Goal: Task Accomplishment & Management: Use online tool/utility

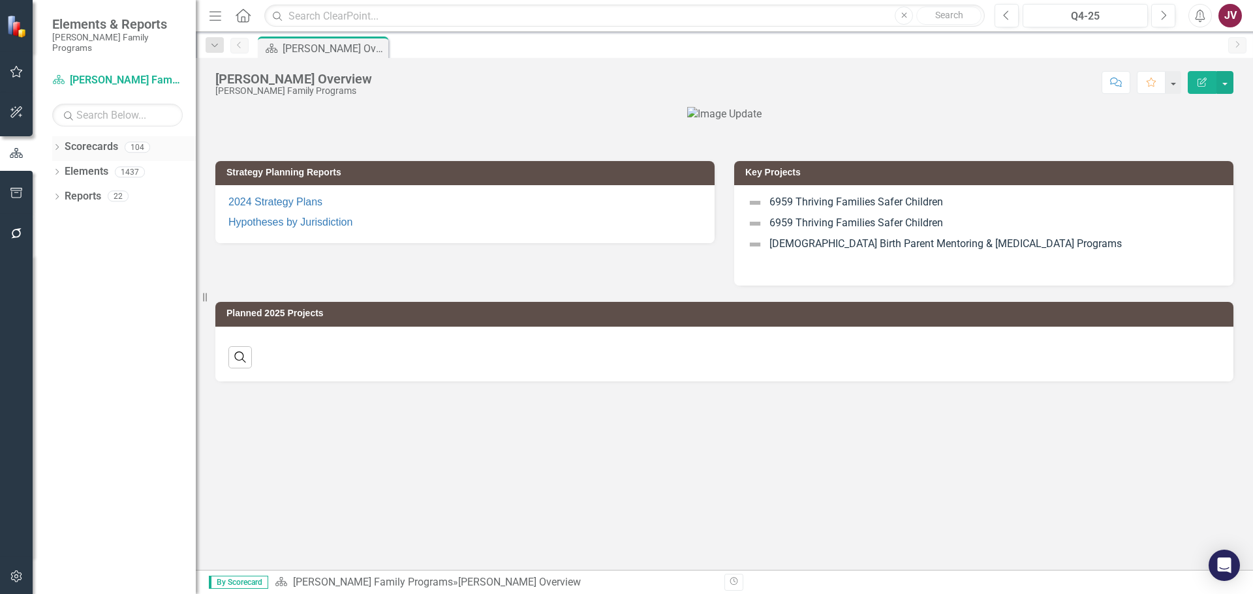
click at [57, 145] on icon "Dropdown" at bounding box center [56, 148] width 9 height 7
click at [69, 168] on icon "Dropdown" at bounding box center [64, 172] width 10 height 8
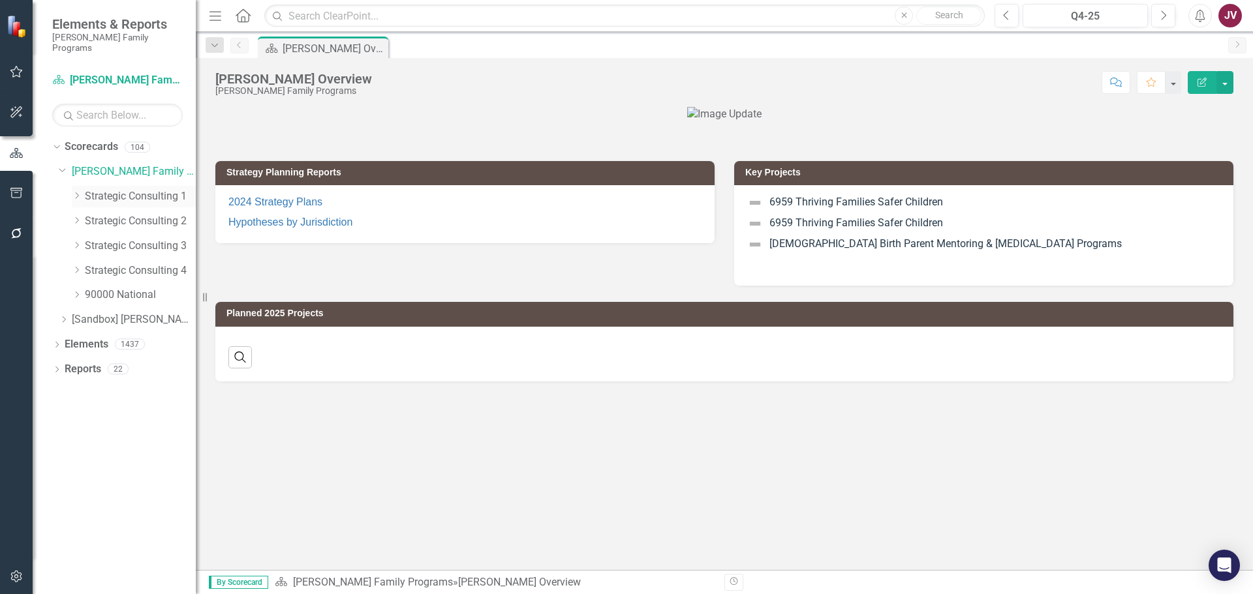
click at [75, 192] on icon "Dropdown" at bounding box center [77, 196] width 10 height 8
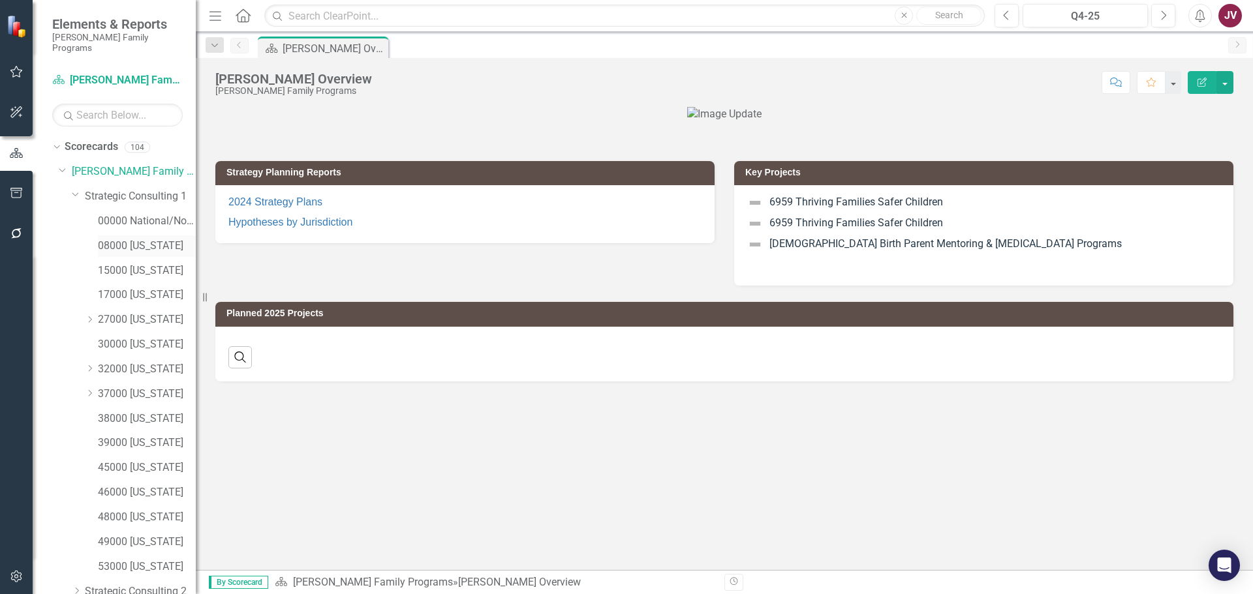
click at [134, 239] on link "08000 [US_STATE]" at bounding box center [147, 246] width 98 height 15
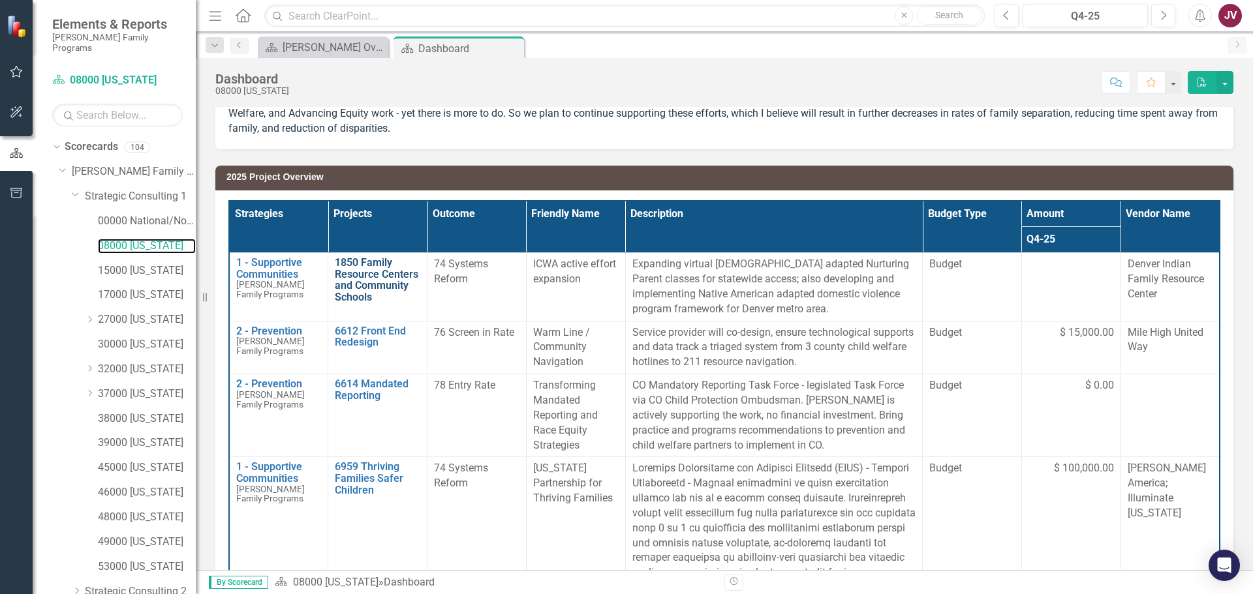
scroll to position [130, 0]
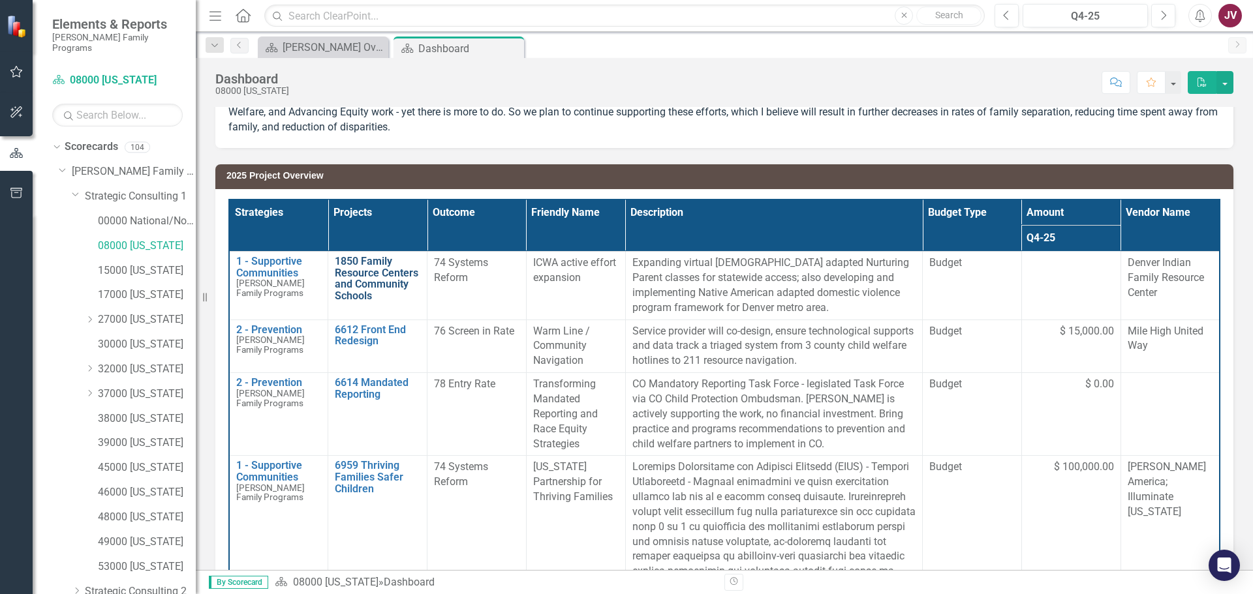
click at [359, 273] on link "1850 Family Resource Centers and Community Schools" at bounding box center [377, 279] width 85 height 46
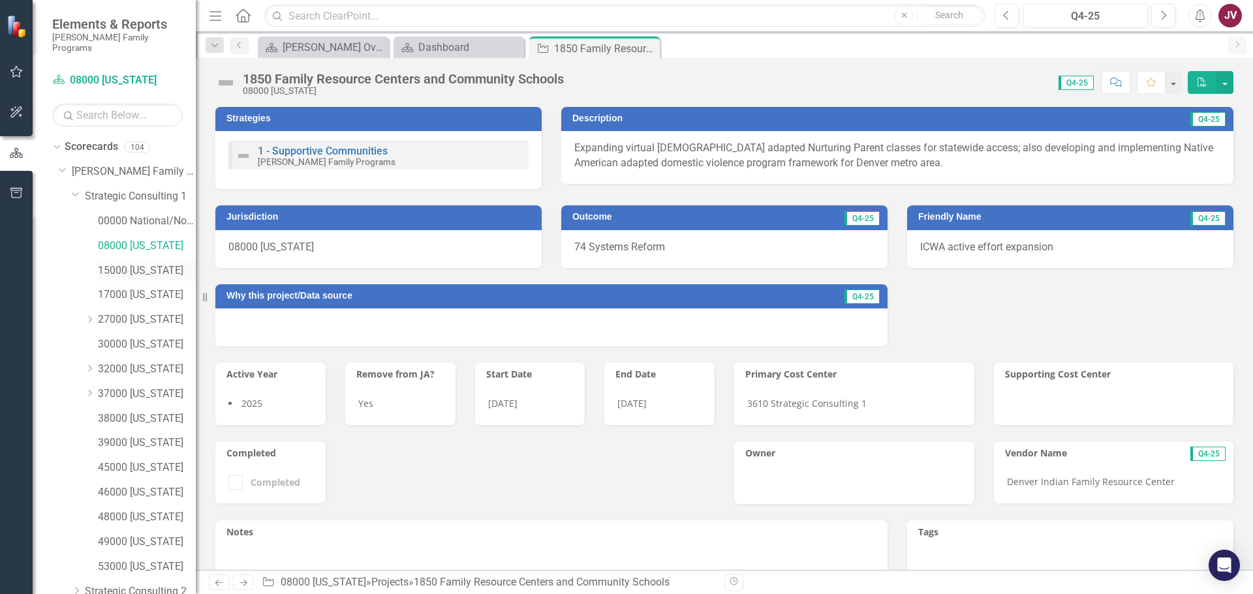
drag, startPoint x: 128, startPoint y: 256, endPoint x: 177, endPoint y: 260, distance: 49.7
click at [128, 264] on link "15000 [US_STATE]" at bounding box center [147, 271] width 98 height 15
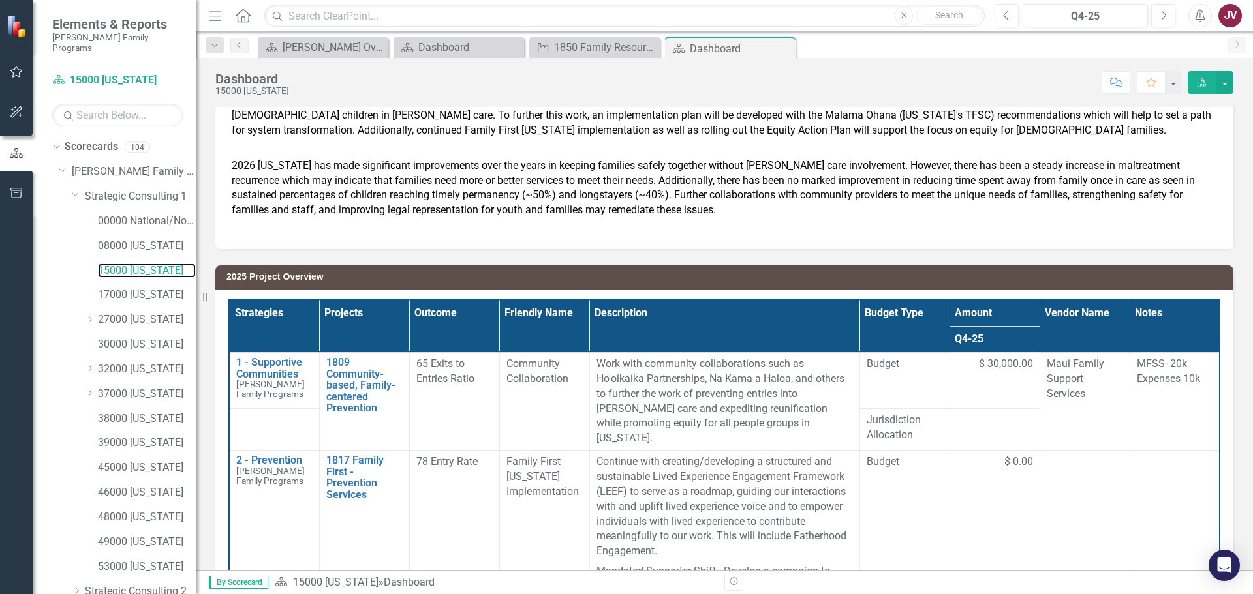
scroll to position [196, 0]
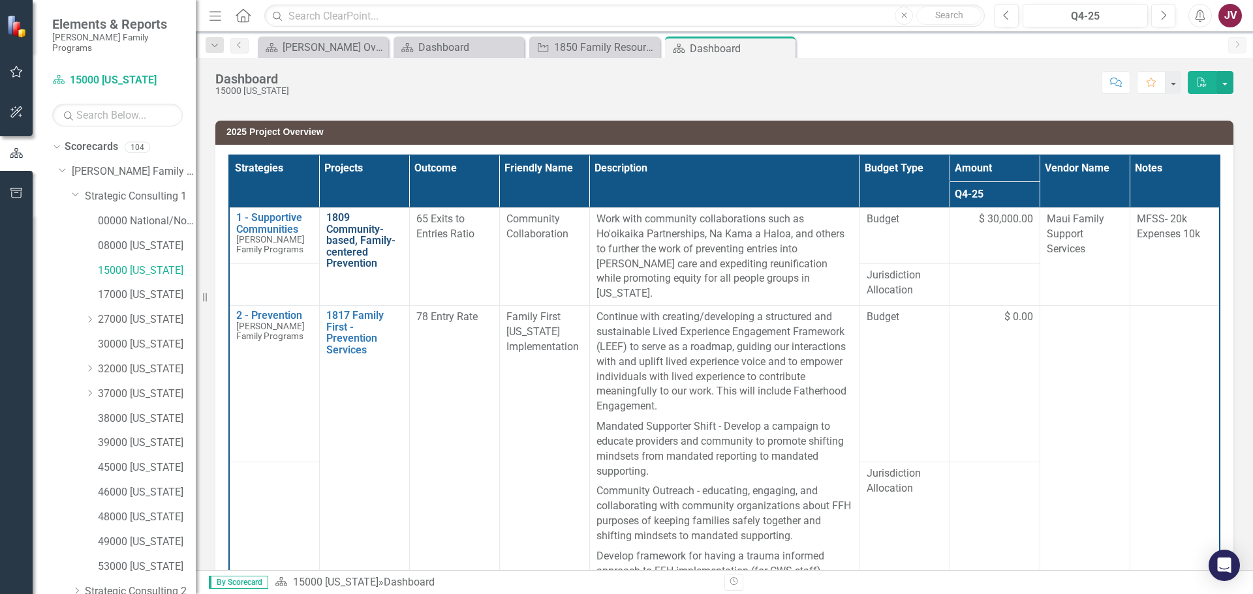
click at [351, 247] on link "1809 Community-based, Family-centered Prevention" at bounding box center [364, 240] width 76 height 57
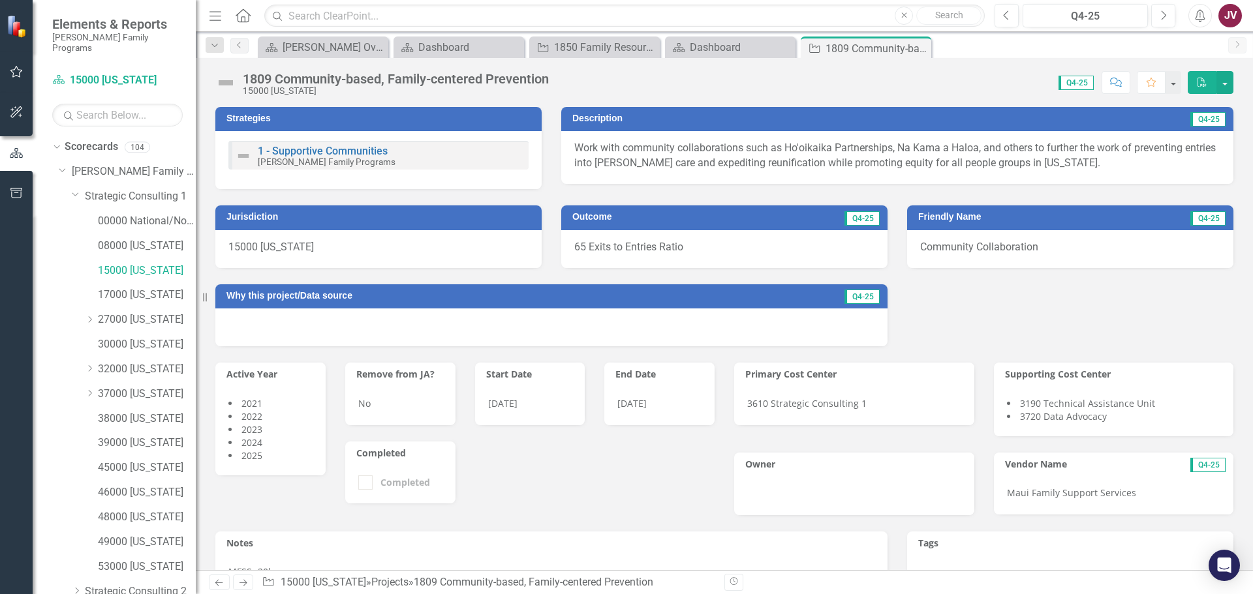
scroll to position [196, 0]
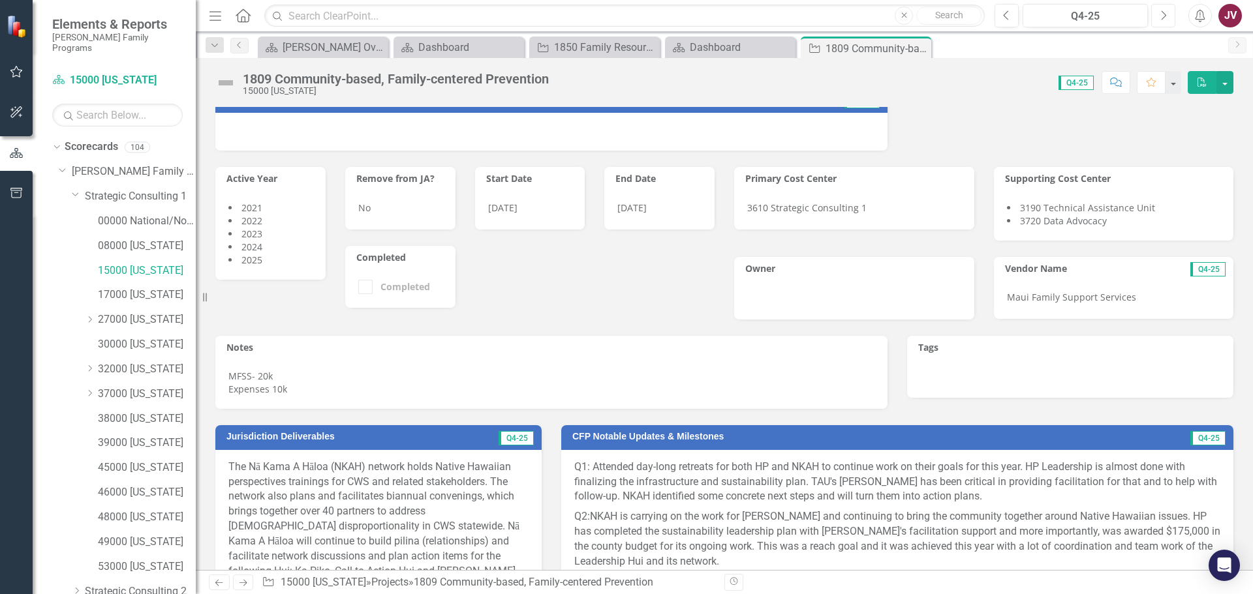
click at [1165, 18] on icon "Next" at bounding box center [1162, 16] width 7 height 12
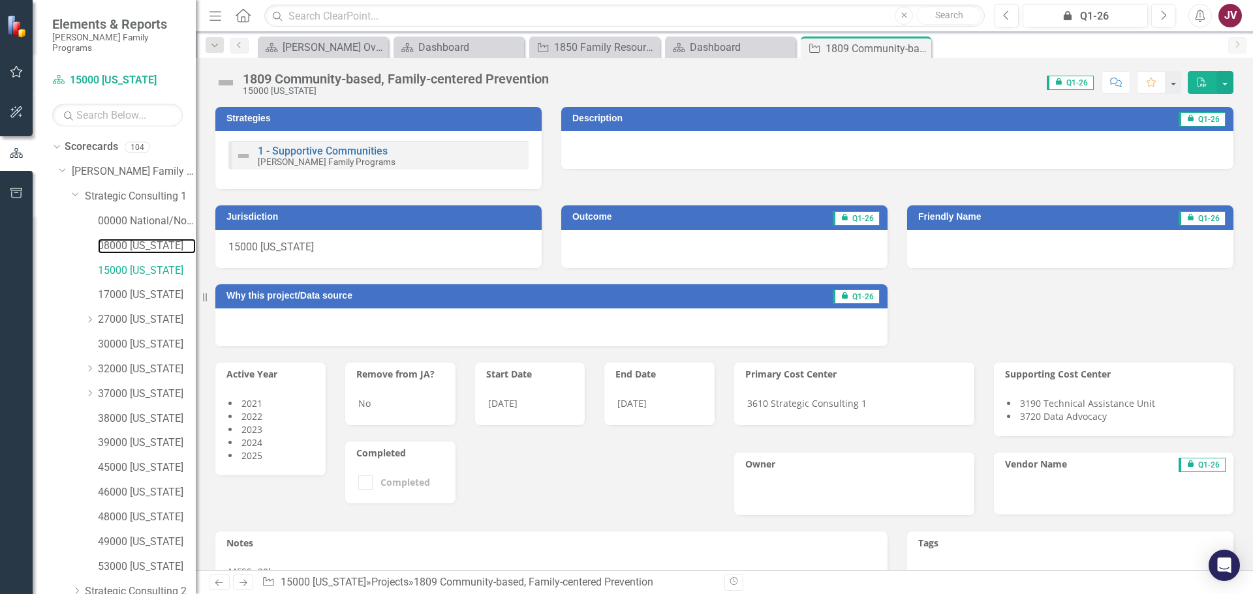
drag, startPoint x: 122, startPoint y: 234, endPoint x: 240, endPoint y: 209, distance: 120.7
click at [122, 239] on link "08000 [US_STATE]" at bounding box center [147, 246] width 98 height 15
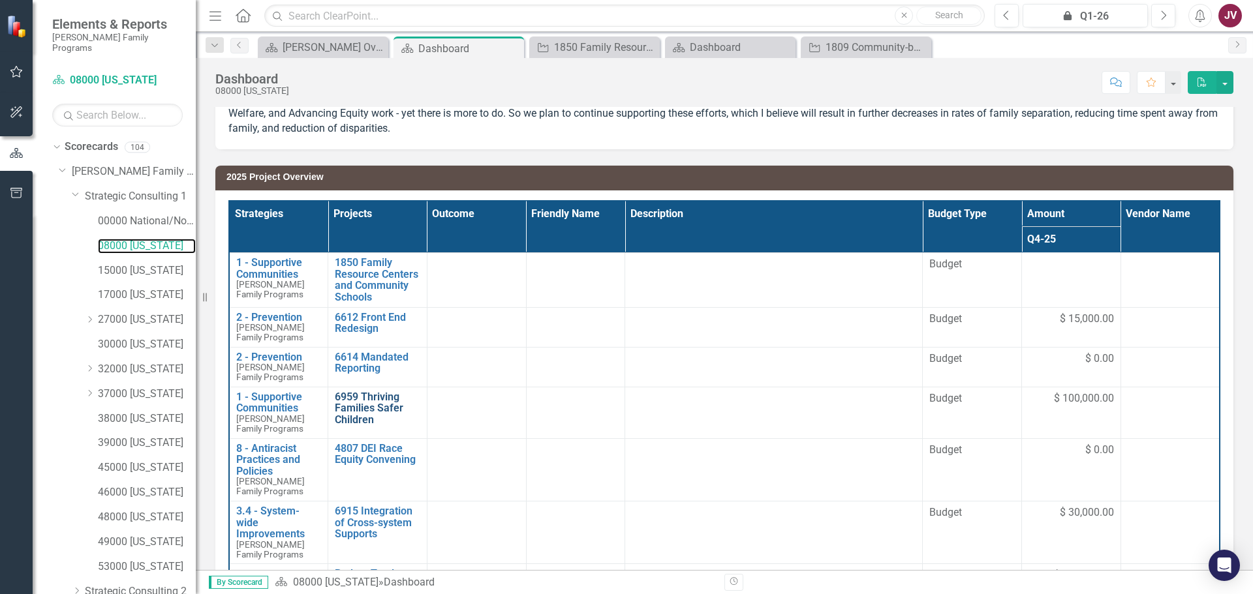
scroll to position [130, 0]
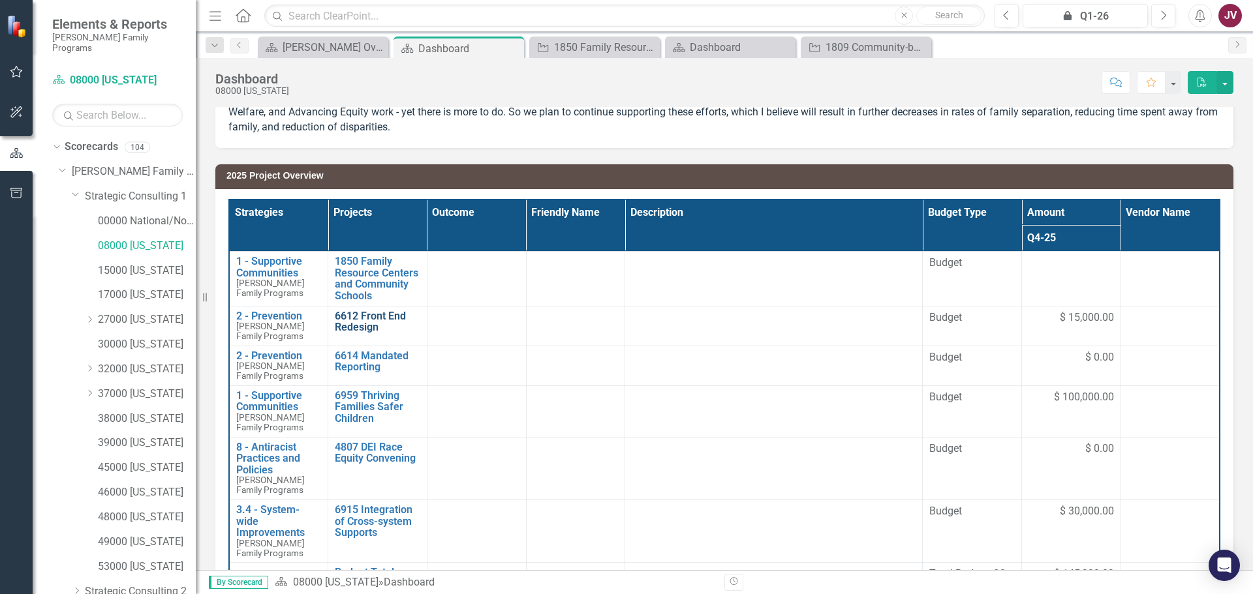
click at [362, 320] on link "6612 Front End Redesign" at bounding box center [377, 322] width 85 height 23
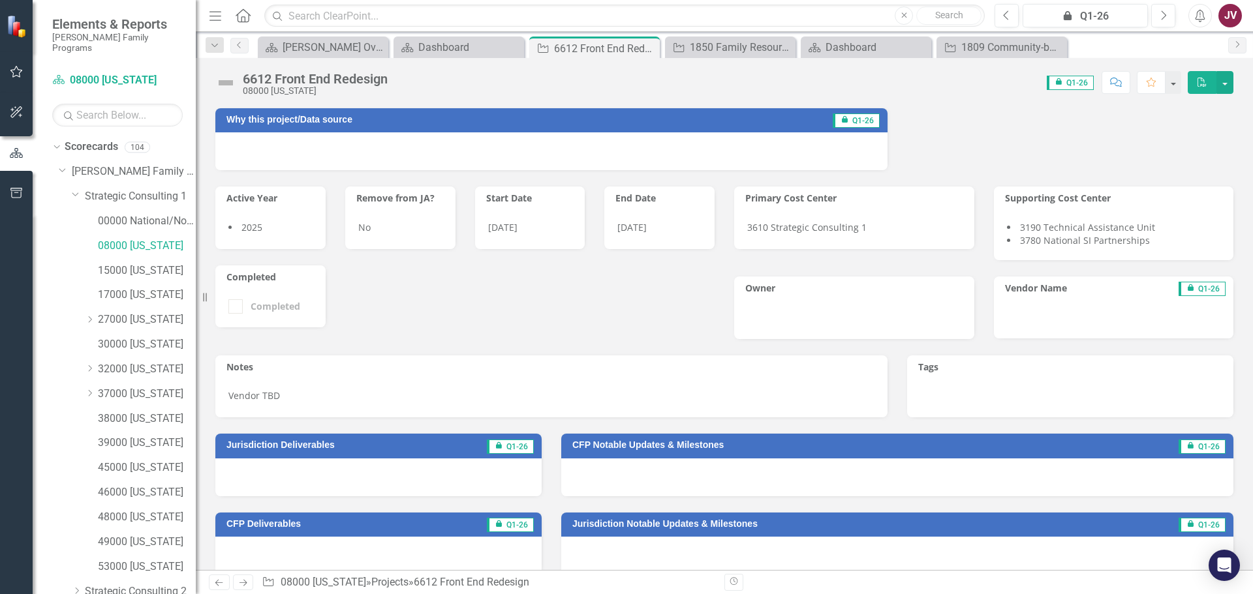
scroll to position [196, 0]
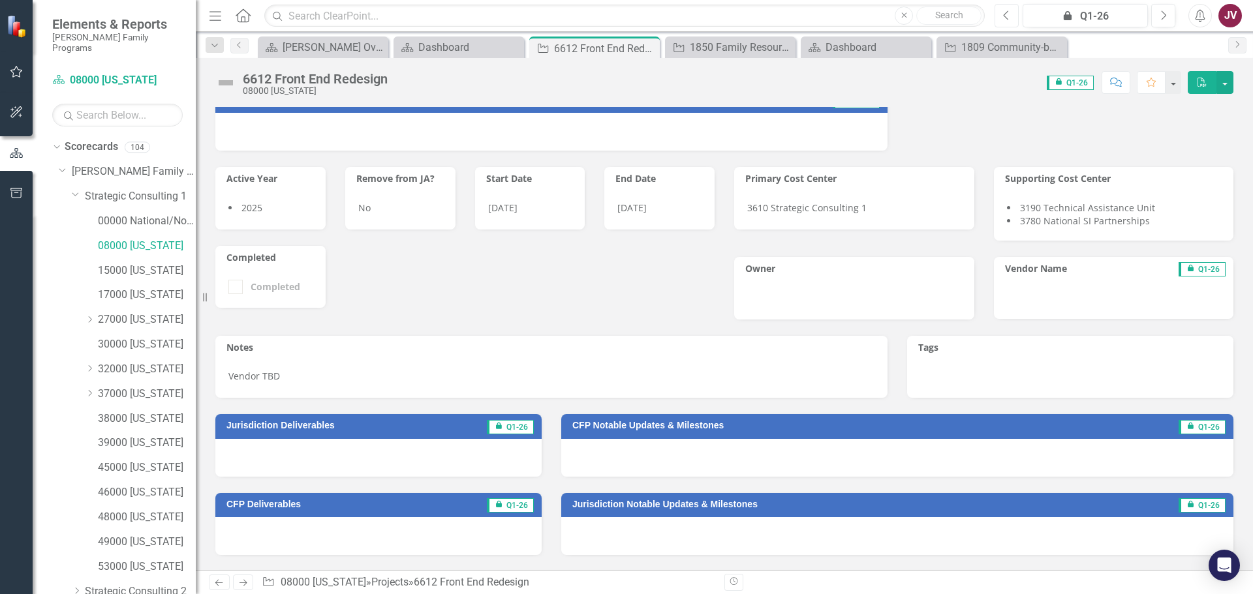
click at [1004, 17] on icon "Previous" at bounding box center [1006, 16] width 7 height 12
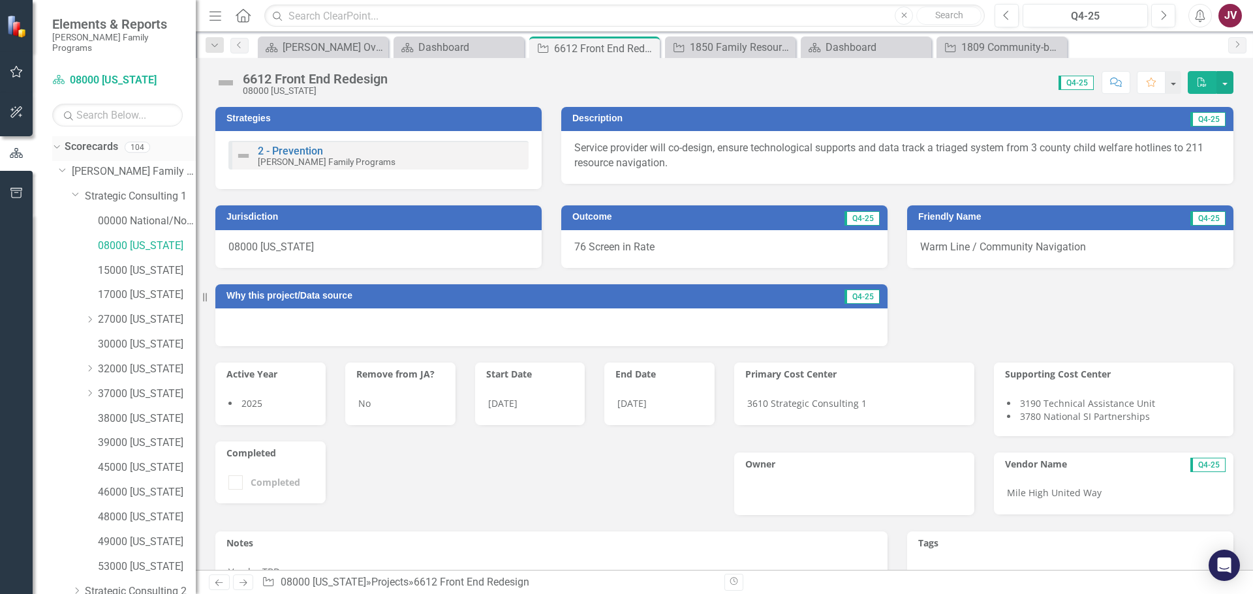
click at [57, 142] on icon "Dropdown" at bounding box center [55, 146] width 7 height 9
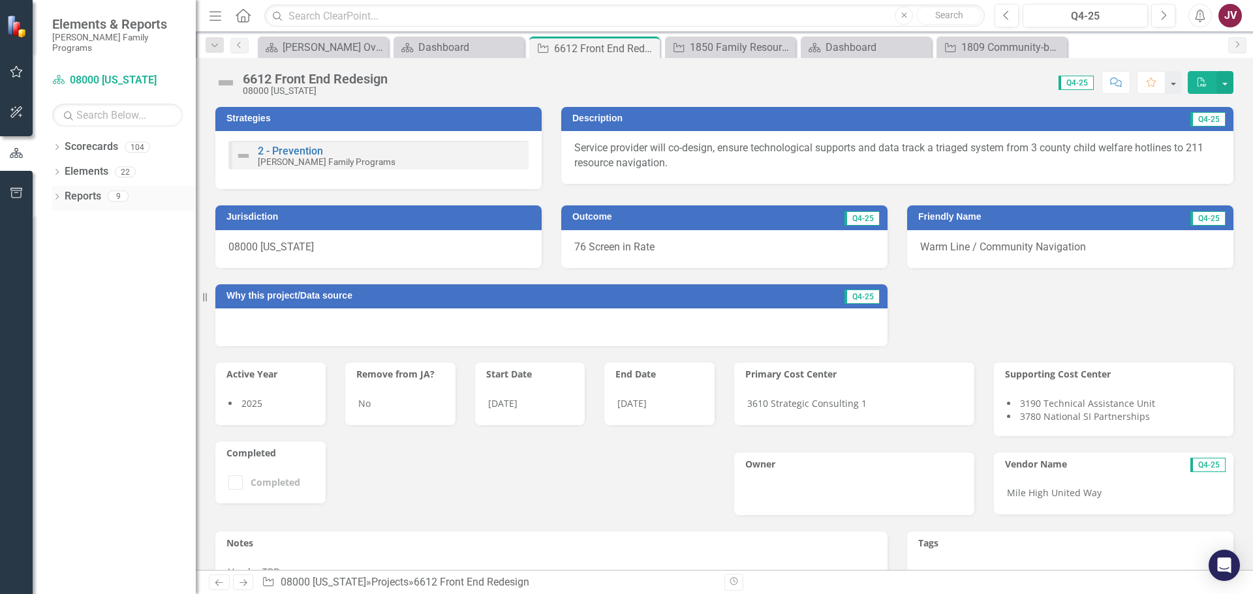
click at [55, 194] on icon "Dropdown" at bounding box center [56, 197] width 9 height 7
click at [61, 313] on icon "Dropdown" at bounding box center [62, 316] width 9 height 7
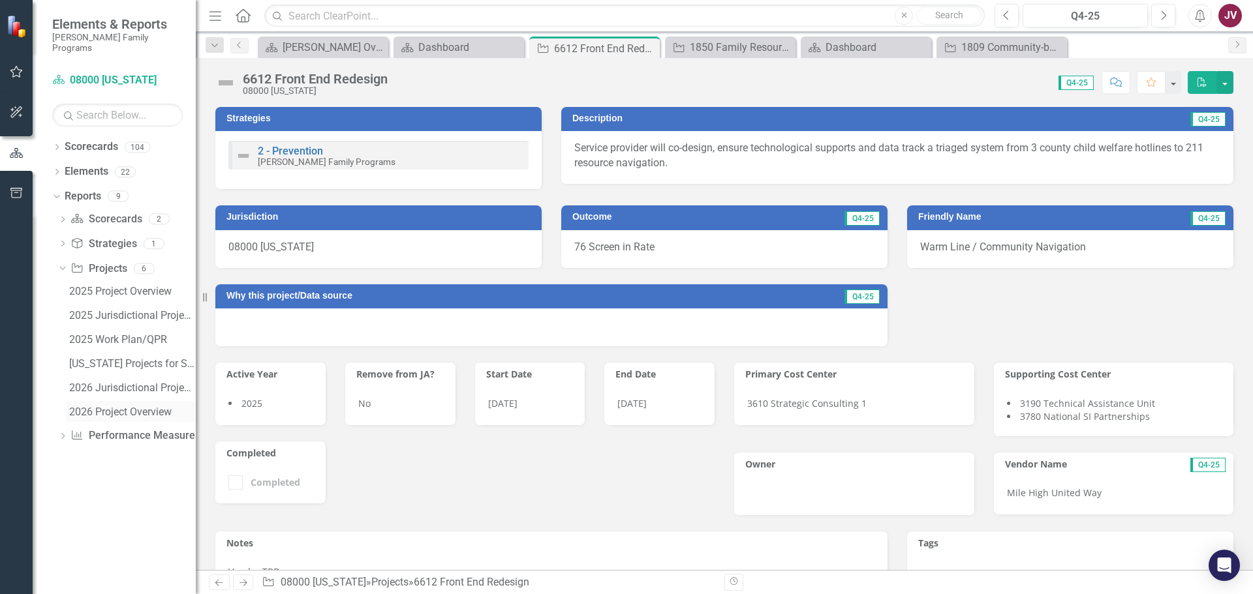
click at [126, 406] on div "2026 Project Overview" at bounding box center [132, 412] width 127 height 12
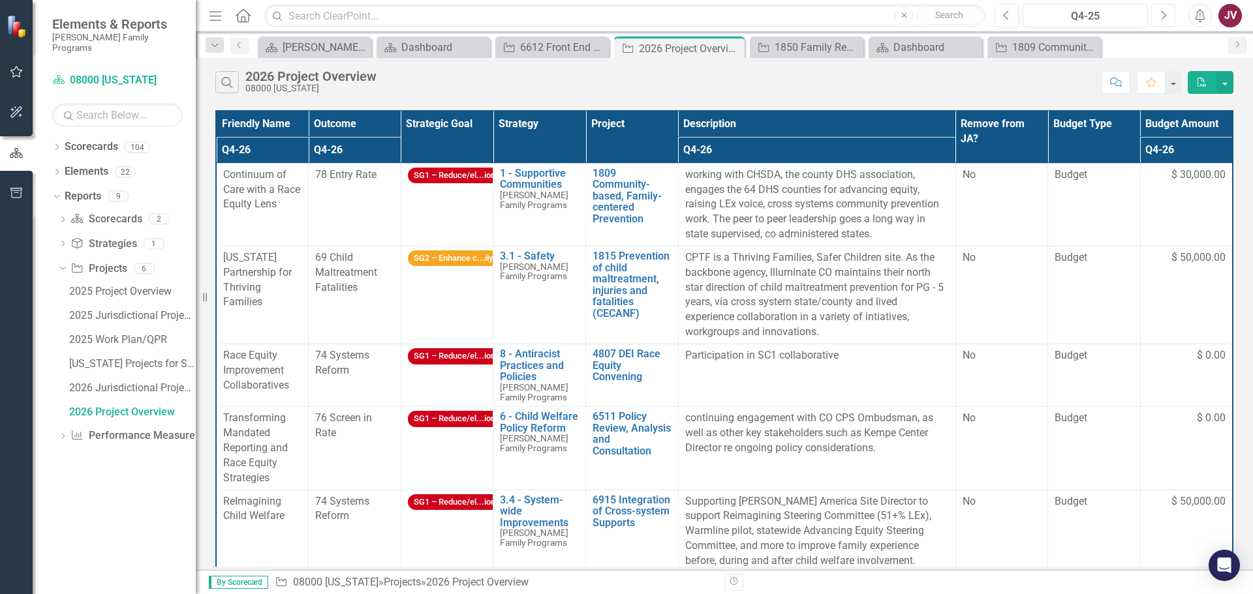
click at [1167, 16] on button "Next" at bounding box center [1163, 15] width 24 height 23
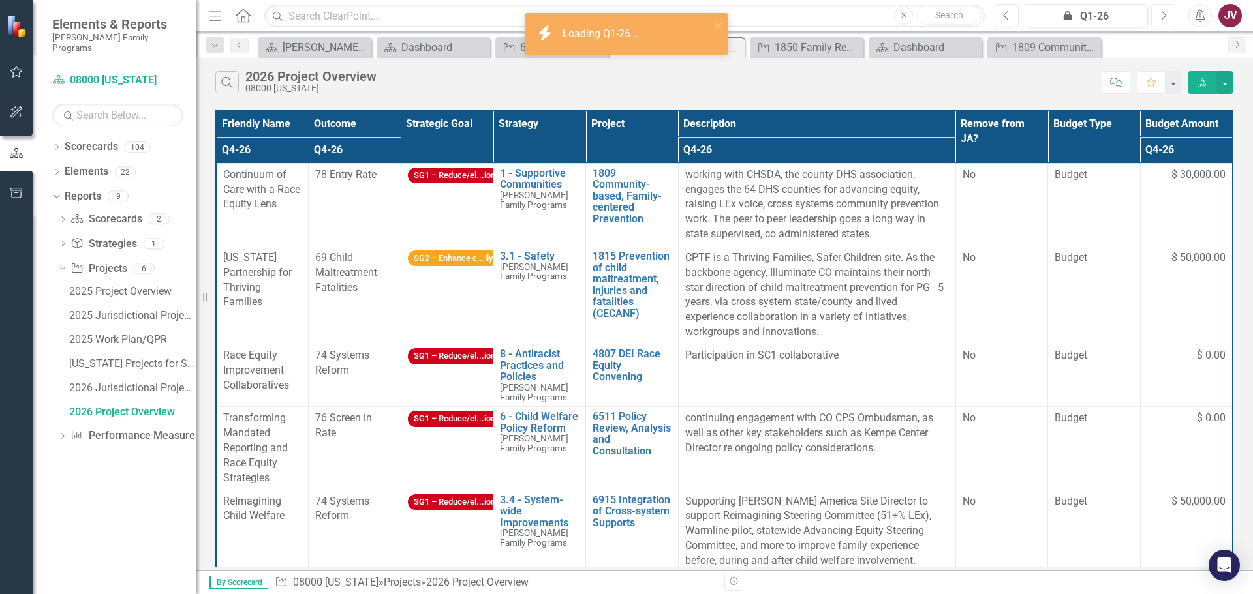
click at [1164, 19] on icon "Next" at bounding box center [1162, 16] width 7 height 12
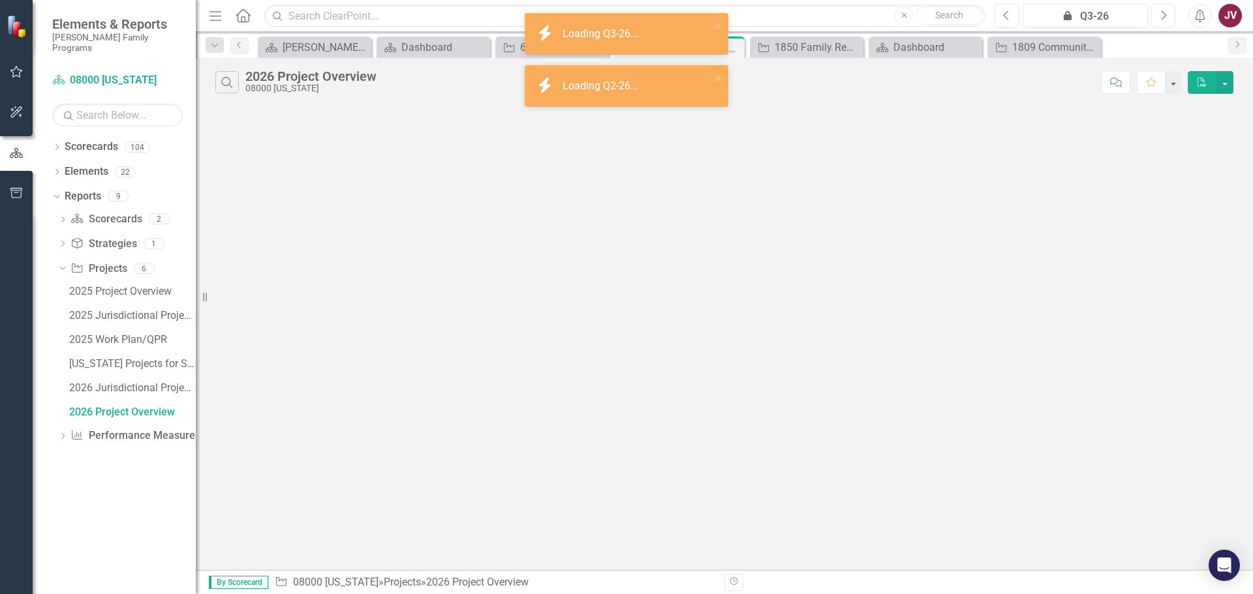
click at [1164, 19] on icon "Next" at bounding box center [1162, 16] width 7 height 12
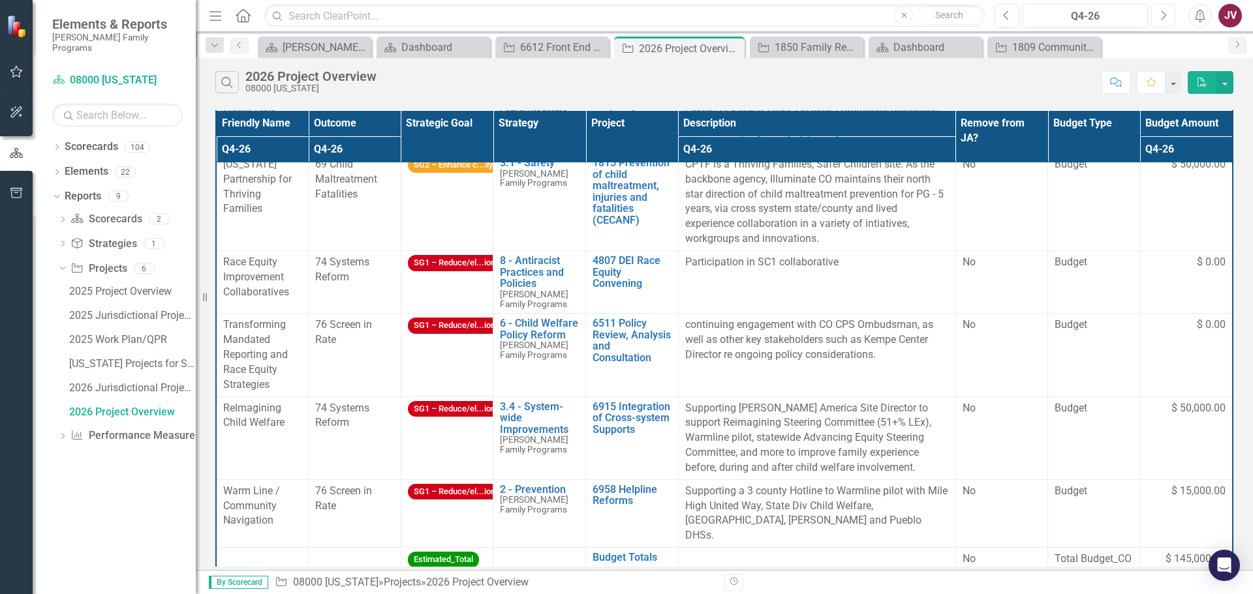
scroll to position [99, 0]
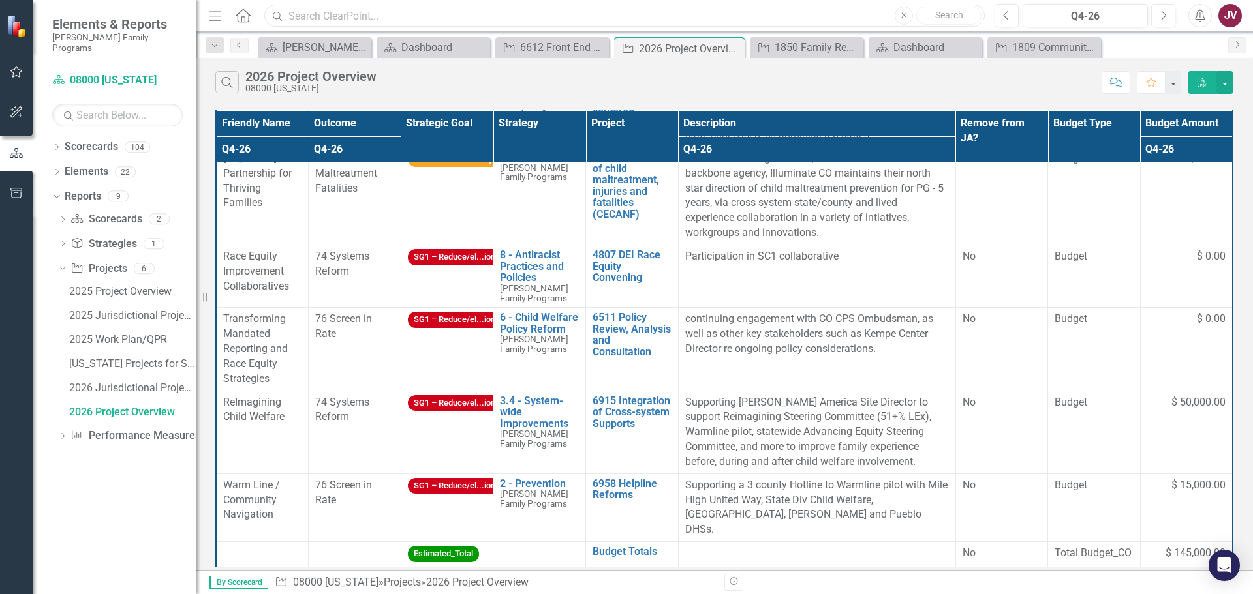
click at [317, 19] on input "text" at bounding box center [624, 16] width 720 height 23
type input "adaptive"
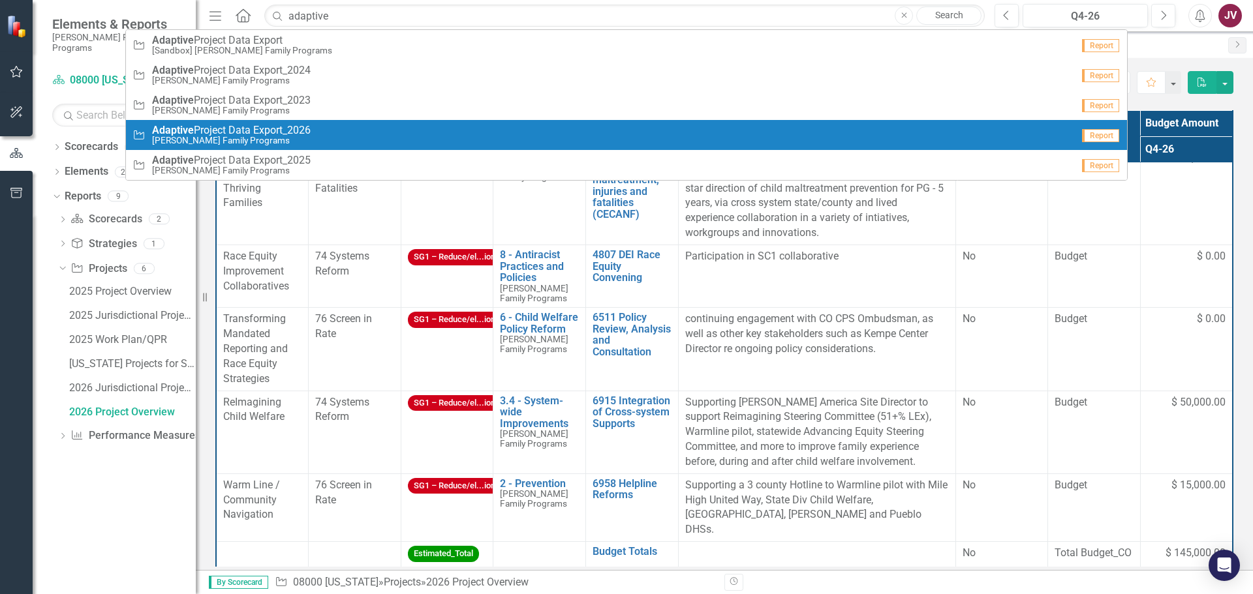
click at [297, 135] on span "Adaptive Project Data Export_2026" at bounding box center [231, 131] width 159 height 12
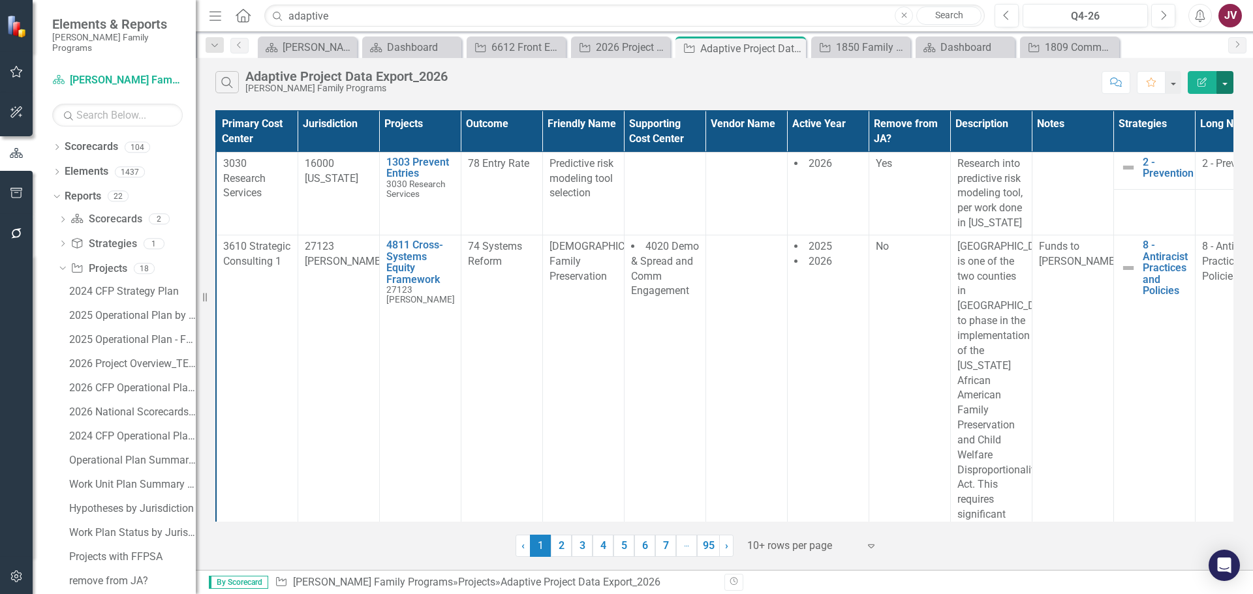
click at [1227, 83] on button "button" at bounding box center [1224, 82] width 17 height 23
click at [1169, 112] on link "Edit Report Edit Report" at bounding box center [1180, 107] width 103 height 24
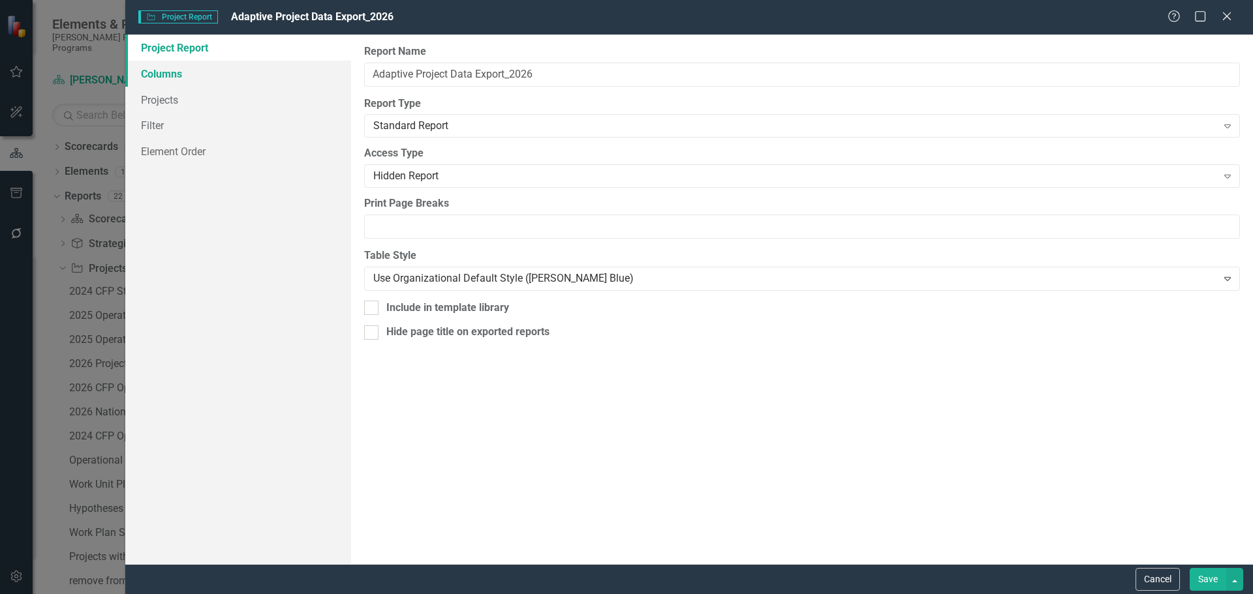
click at [178, 78] on link "Columns" at bounding box center [238, 74] width 226 height 26
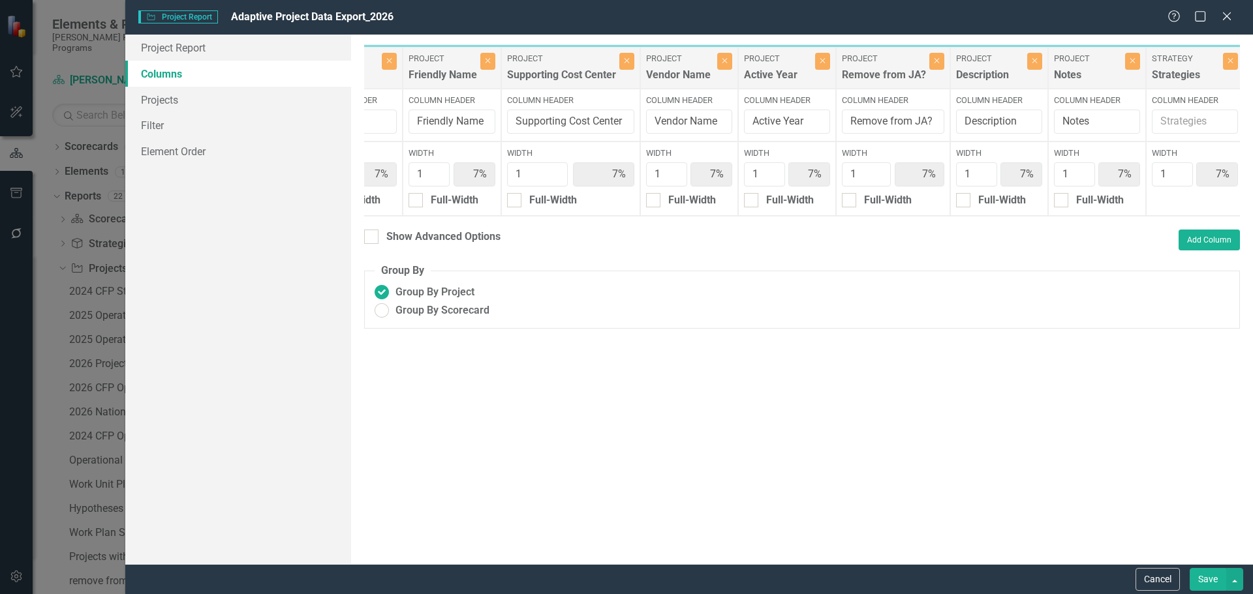
scroll to position [0, 459]
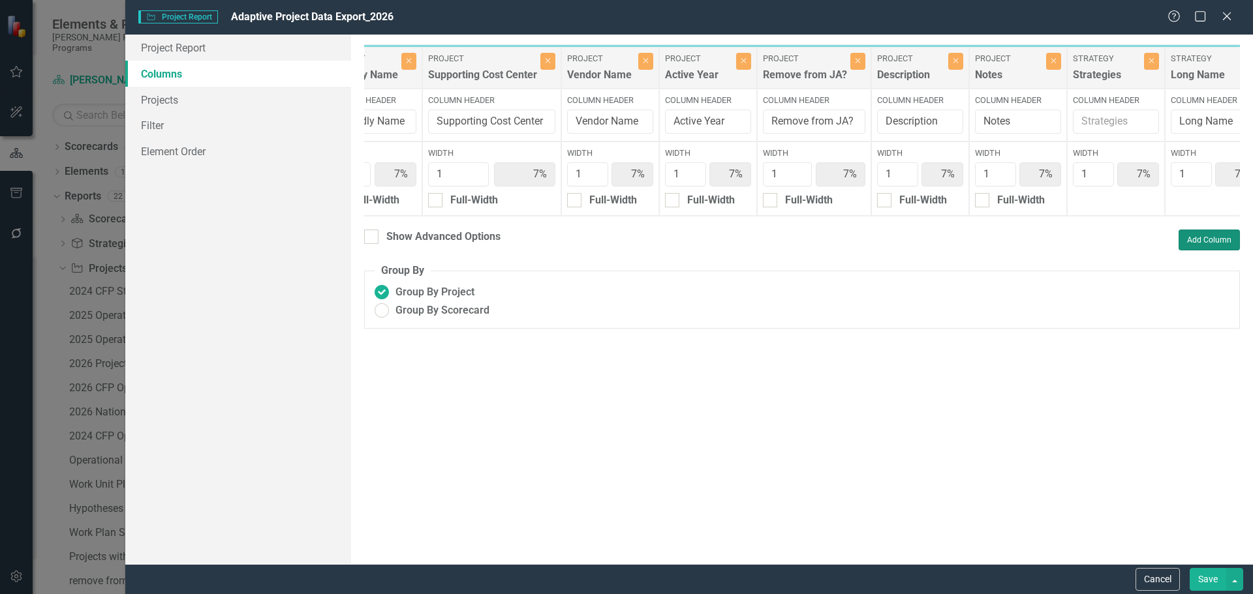
click at [1217, 247] on button "Add Column" at bounding box center [1208, 240] width 61 height 21
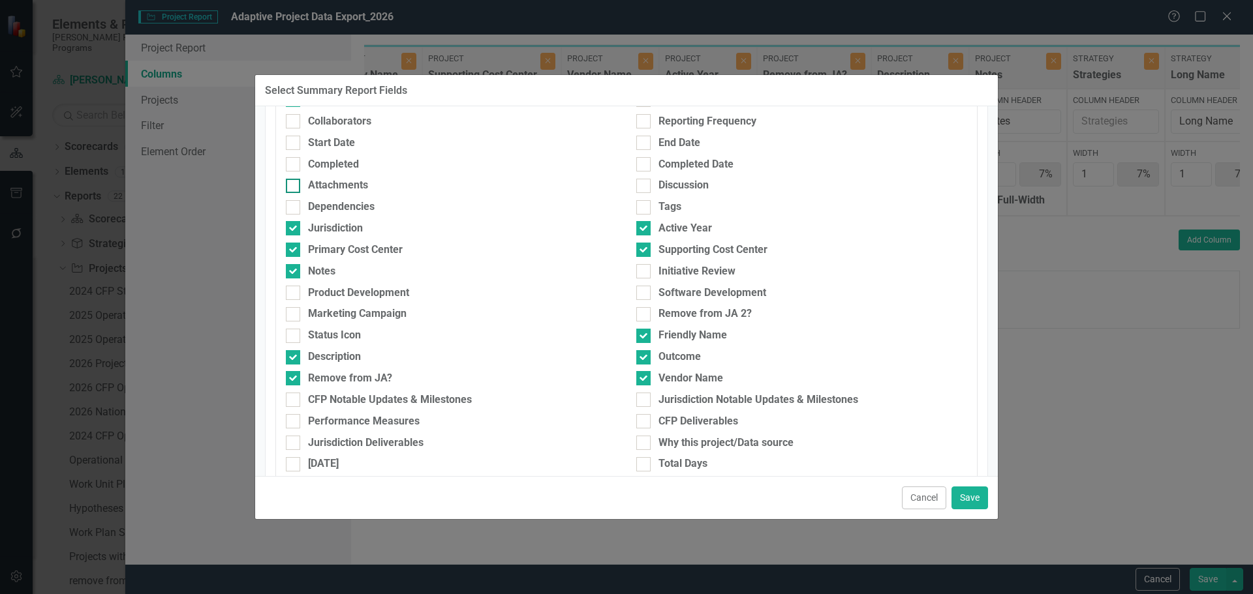
scroll to position [0, 0]
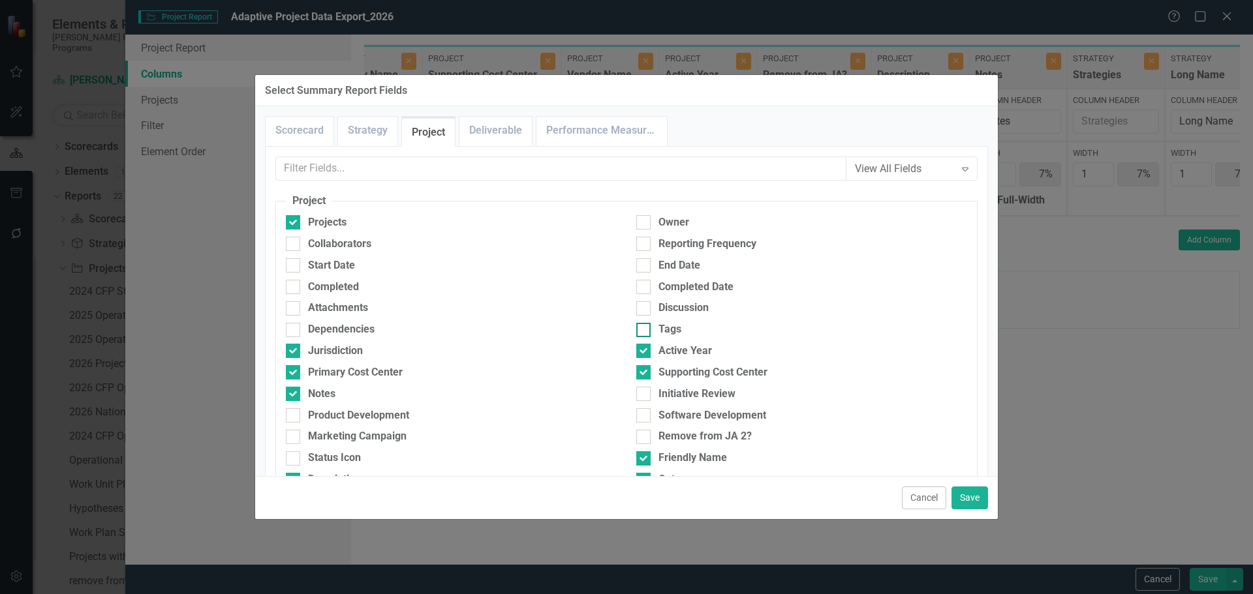
click at [639, 326] on input "Tags" at bounding box center [640, 327] width 8 height 8
checkbox input "true"
click at [965, 504] on button "Save" at bounding box center [969, 498] width 37 height 23
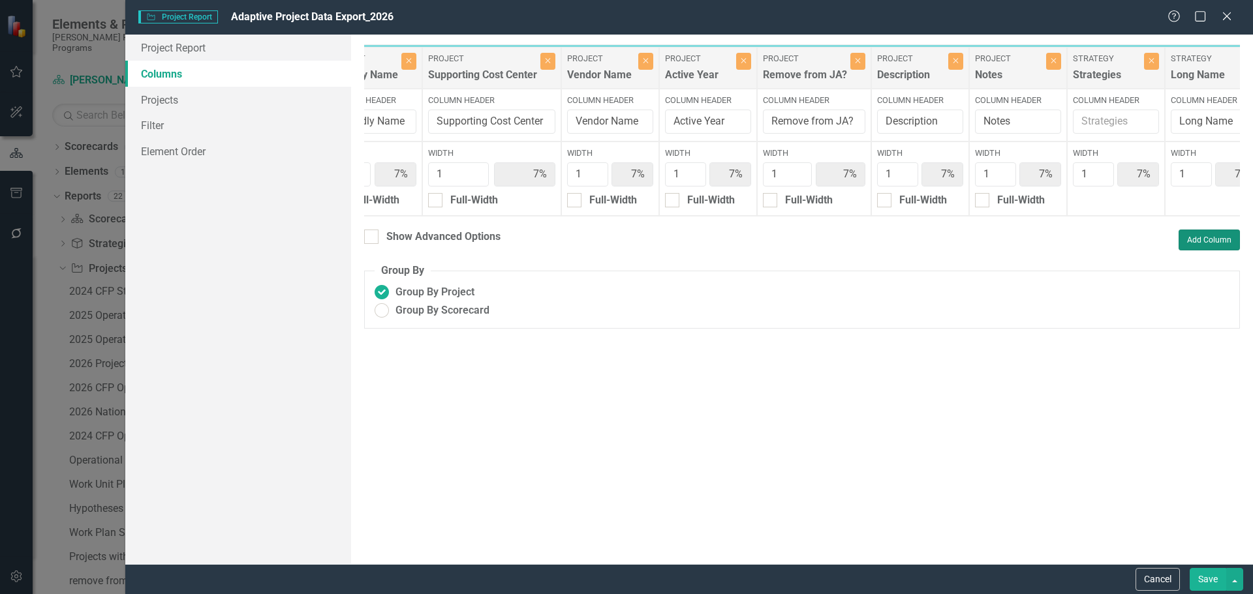
type input "6%"
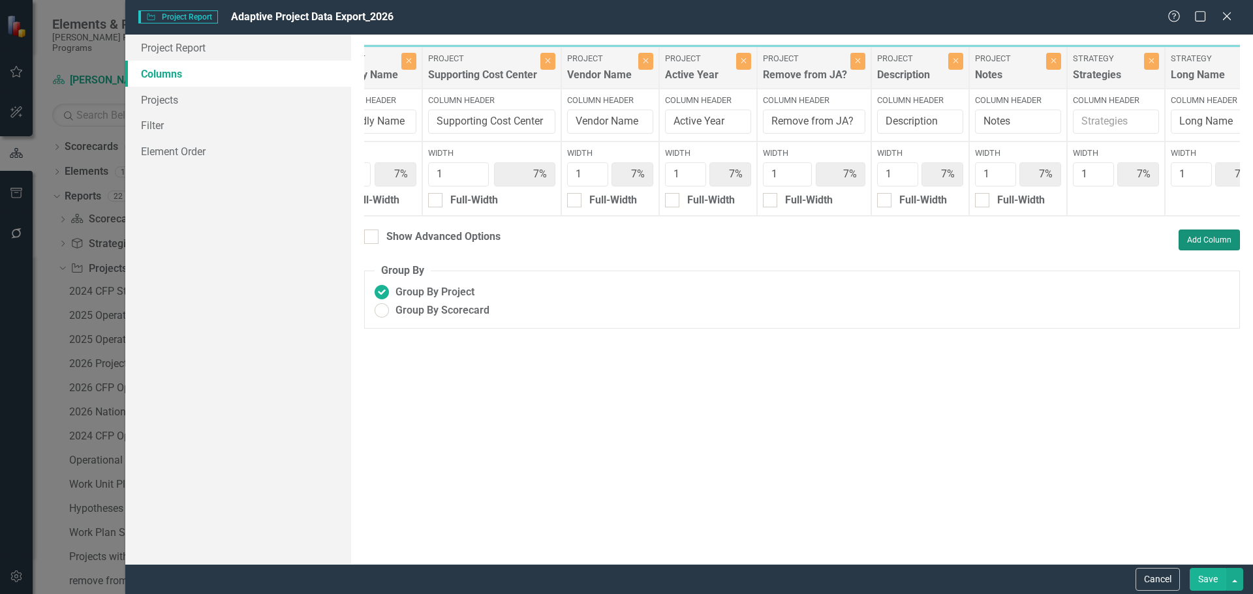
type input "6%"
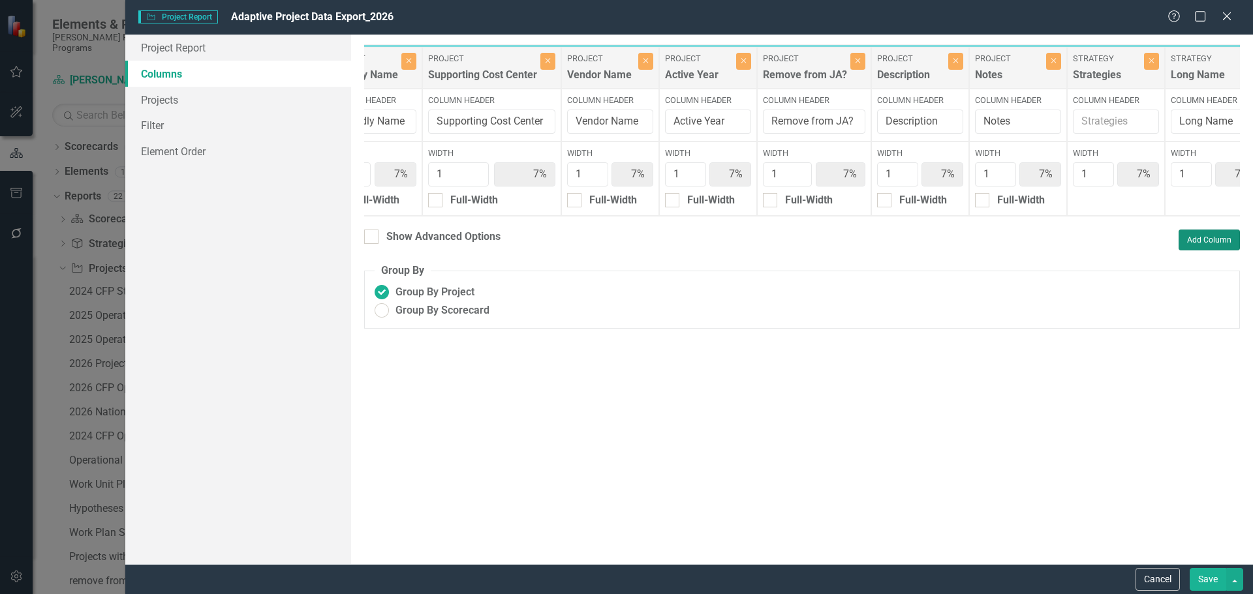
type input "6%"
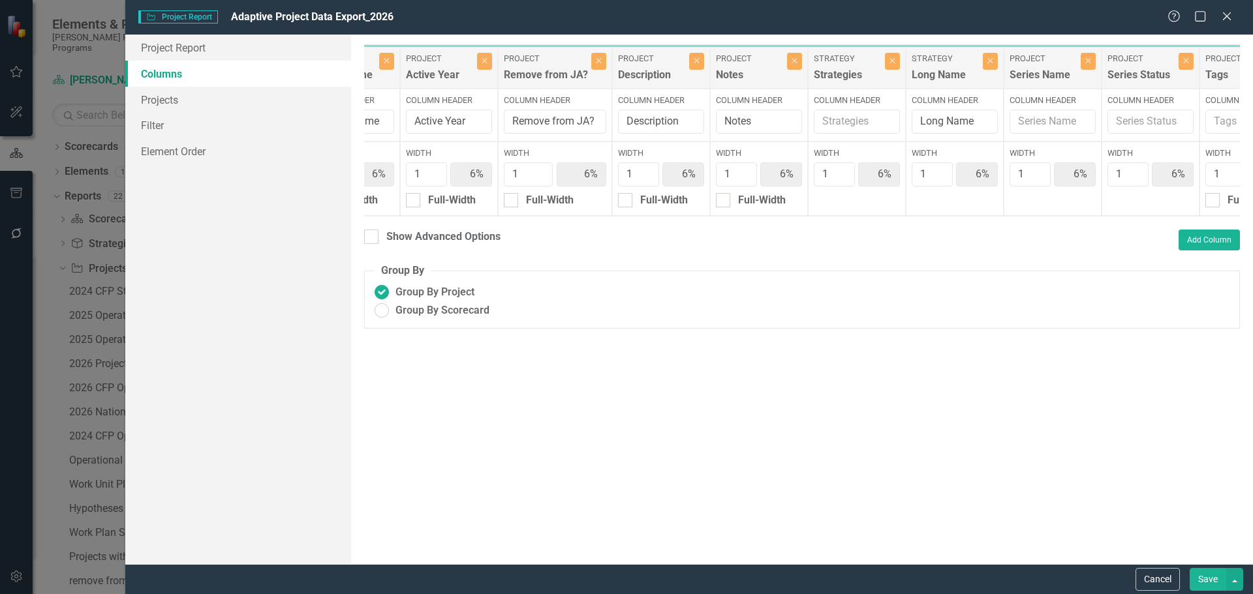
scroll to position [0, 866]
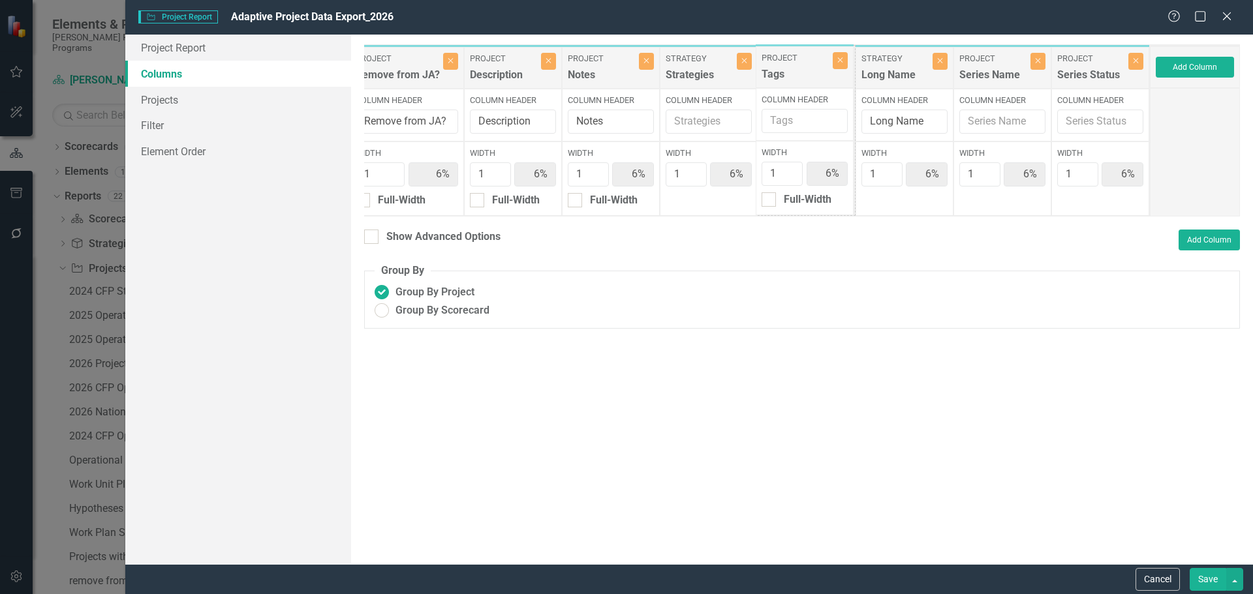
drag, startPoint x: 1090, startPoint y: 60, endPoint x: 795, endPoint y: 59, distance: 295.6
click at [795, 59] on div "Project Primary Cost Center Close Column Header Primary Cost Center Width 1 6% …" at bounding box center [324, 130] width 1652 height 172
click at [1199, 248] on button "Add Column" at bounding box center [1208, 240] width 61 height 21
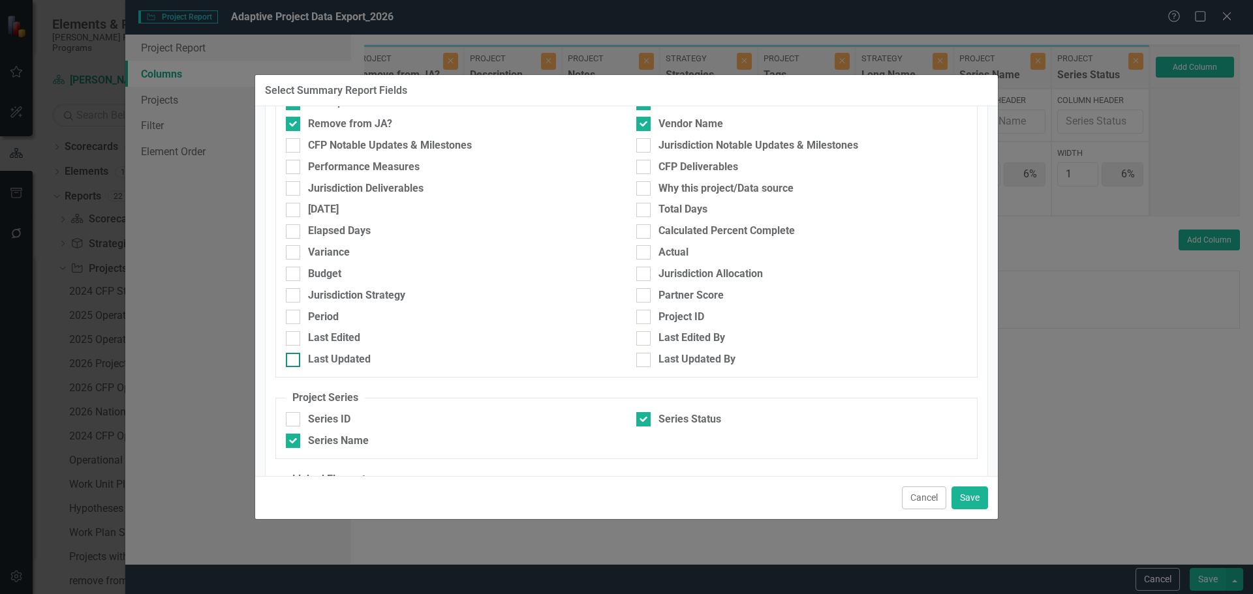
scroll to position [457, 0]
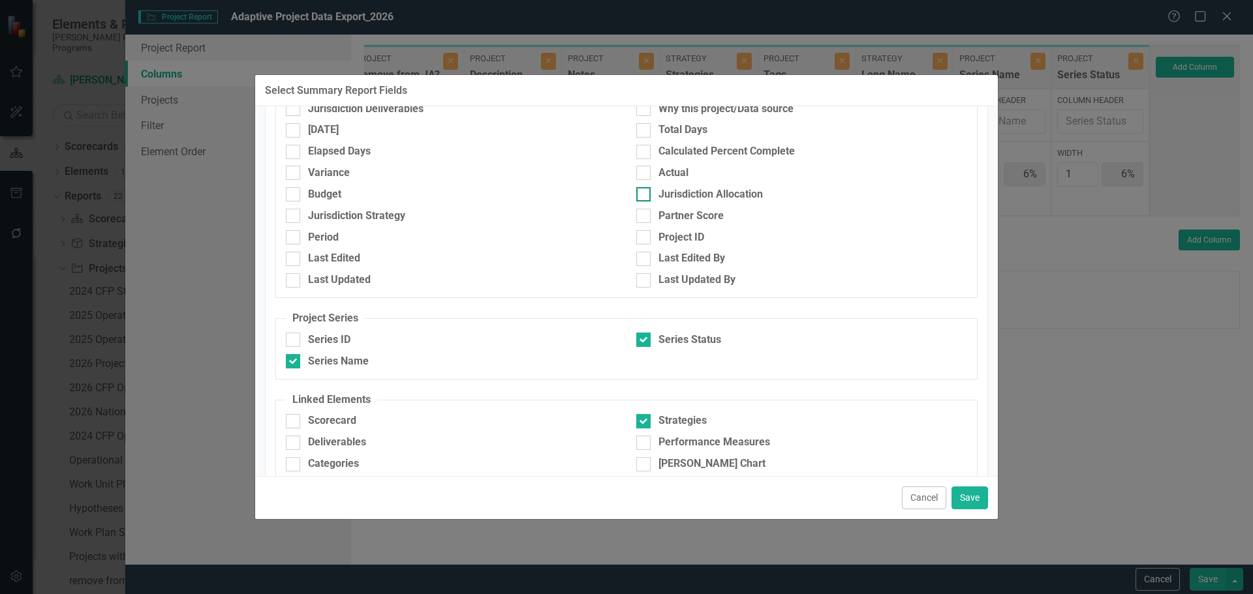
click at [639, 196] on div at bounding box center [643, 194] width 14 height 14
click at [639, 196] on input "Jurisdiction Allocation" at bounding box center [640, 191] width 8 height 8
checkbox input "true"
click at [966, 498] on button "Save" at bounding box center [969, 498] width 37 height 23
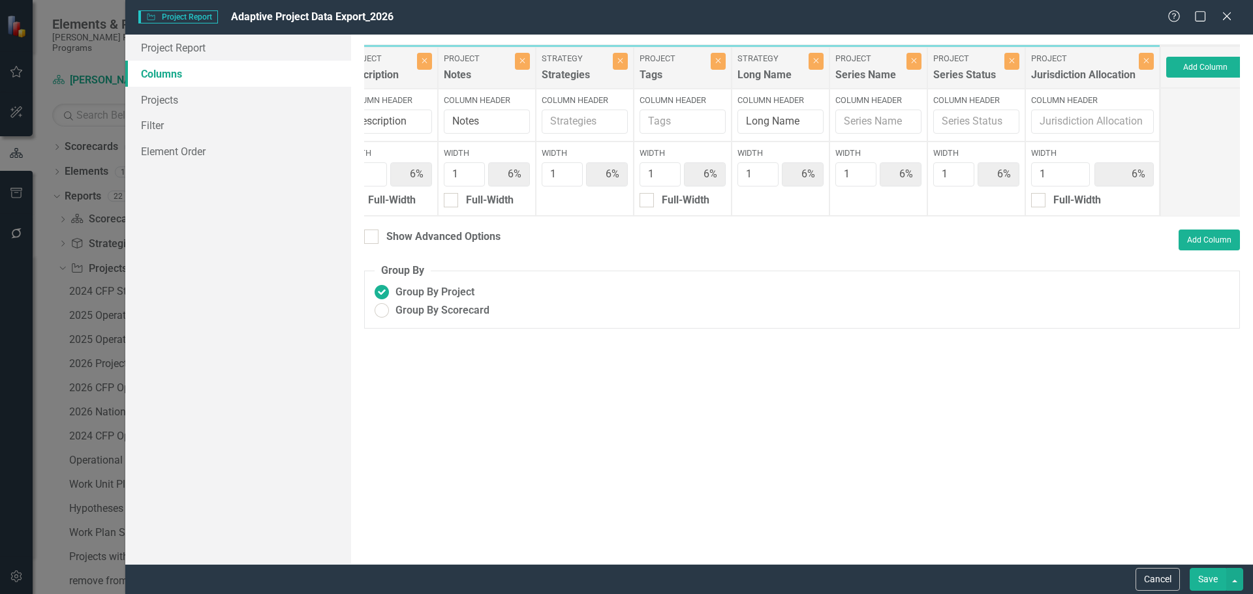
scroll to position [0, 1002]
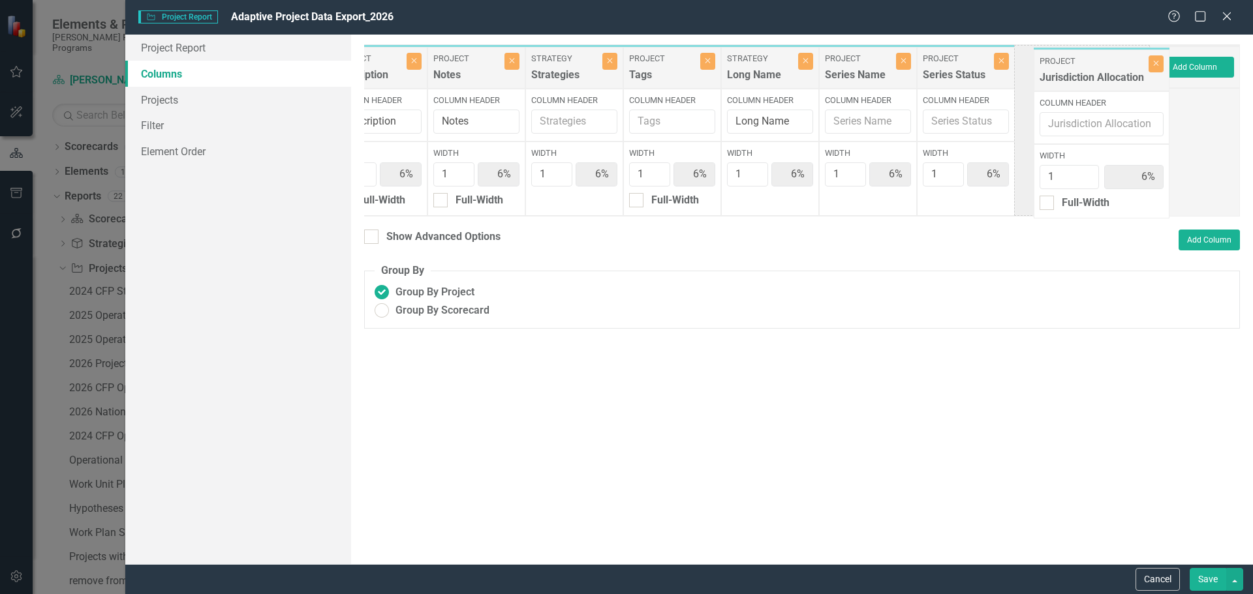
drag, startPoint x: 1034, startPoint y: 67, endPoint x: 1039, endPoint y: 74, distance: 8.9
click at [1039, 67] on div "Project Primary Cost Center Close Column Header Primary Cost Center Width 1 6% …" at bounding box center [256, 130] width 1787 height 172
click at [1204, 577] on button "Save" at bounding box center [1207, 579] width 37 height 23
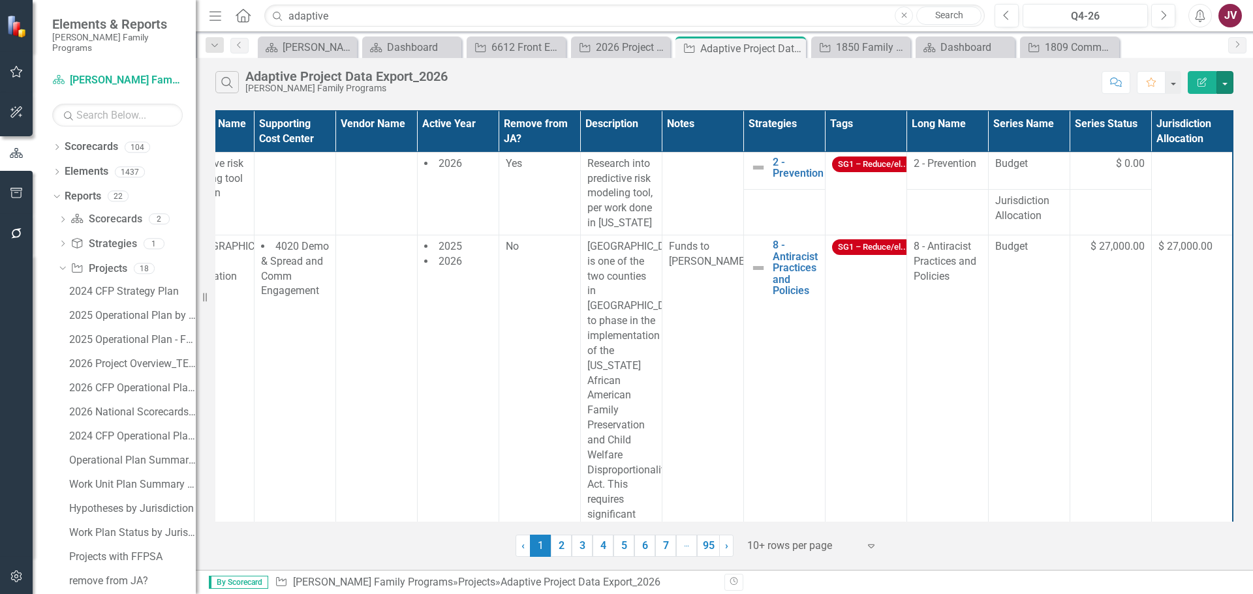
scroll to position [0, 0]
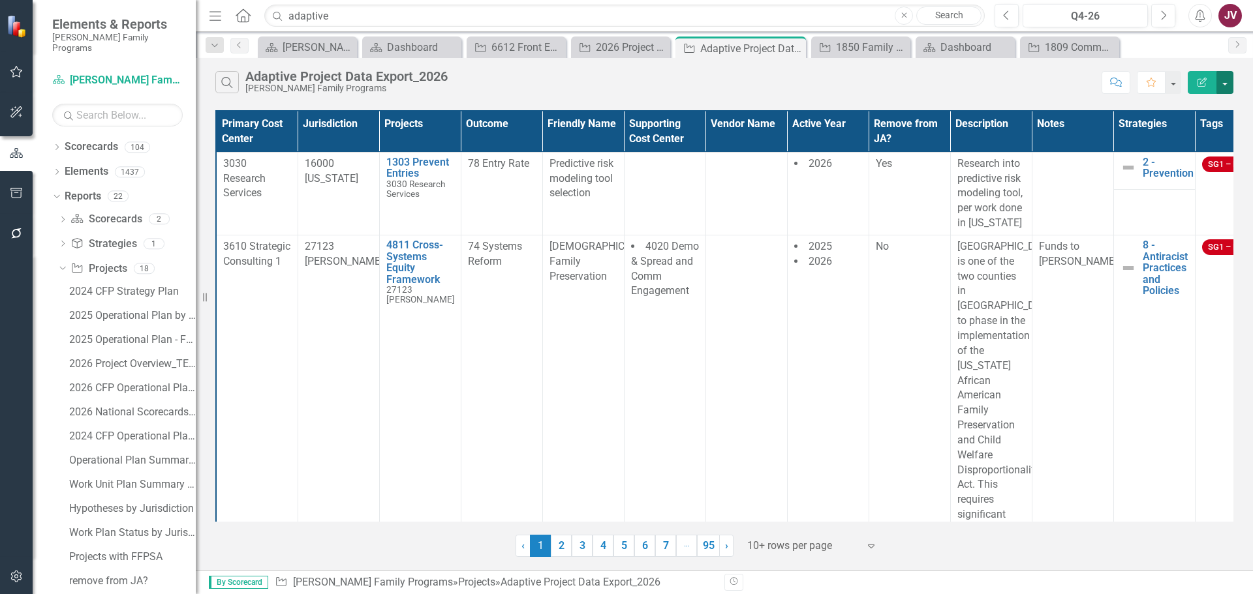
click at [1223, 84] on button "button" at bounding box center [1224, 82] width 17 height 23
click at [1183, 153] on link "Excel Export to Excel" at bounding box center [1180, 157] width 103 height 24
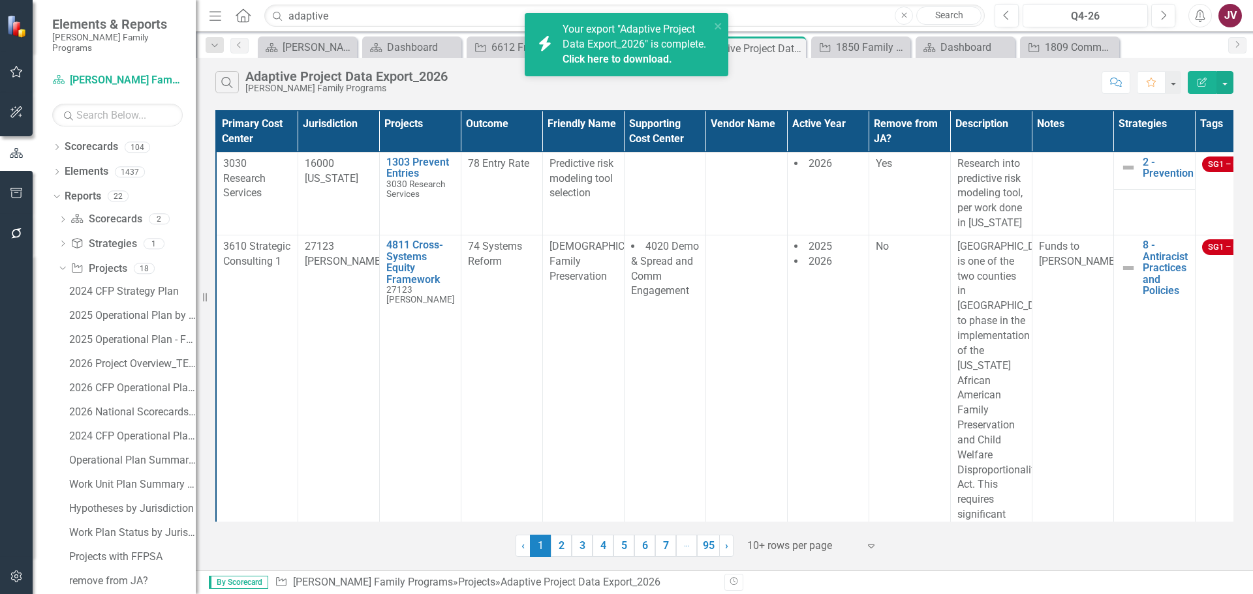
click at [656, 65] on link "Click here to download." at bounding box center [617, 59] width 110 height 12
